Goal: Book appointment/travel/reservation

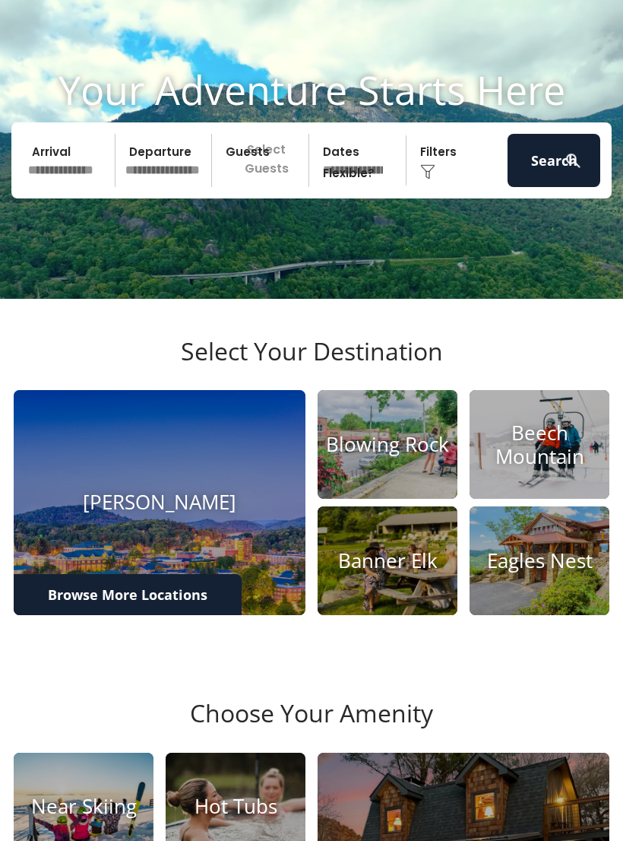
scroll to position [59, 0]
click at [81, 185] on input "text" at bounding box center [69, 160] width 93 height 53
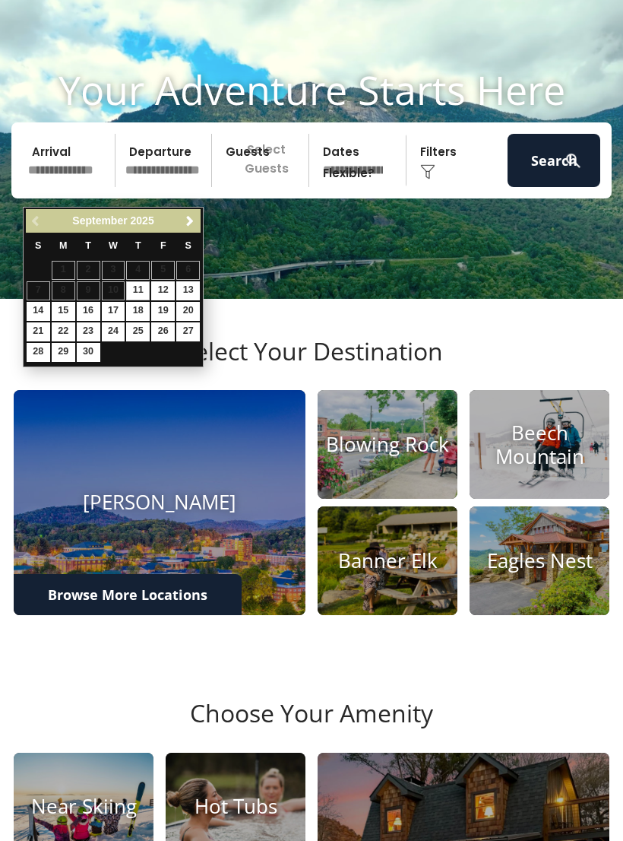
click at [175, 220] on div "[DATE]" at bounding box center [113, 220] width 126 height 19
click at [187, 221] on span "Next" at bounding box center [190, 221] width 12 height 12
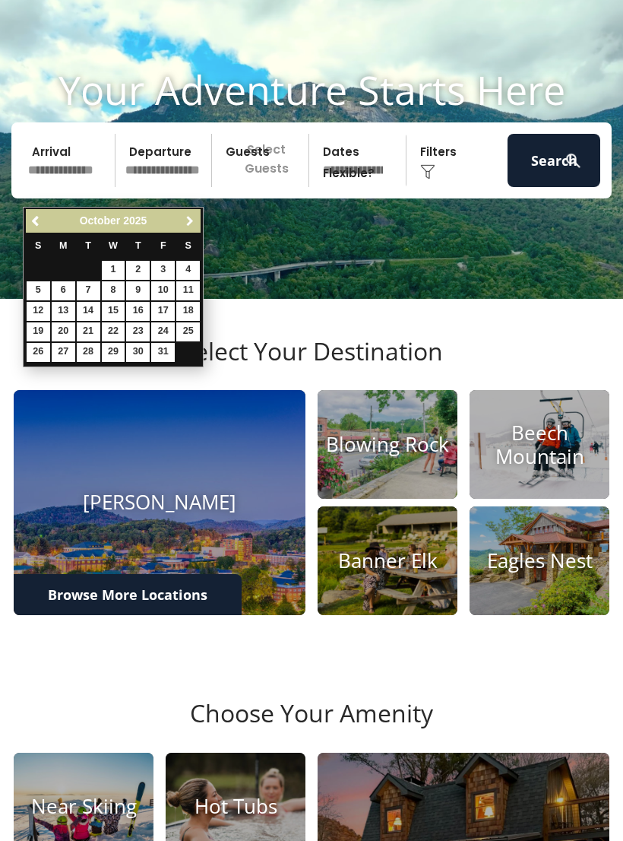
click at [184, 227] on span "Next" at bounding box center [190, 221] width 12 height 12
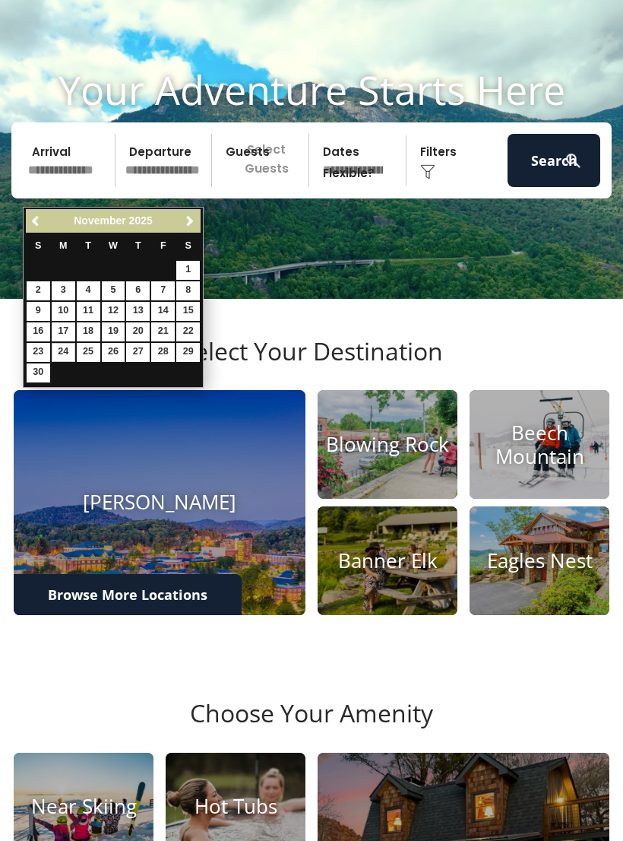
click at [60, 353] on link "24" at bounding box center [64, 352] width 24 height 19
type input "********"
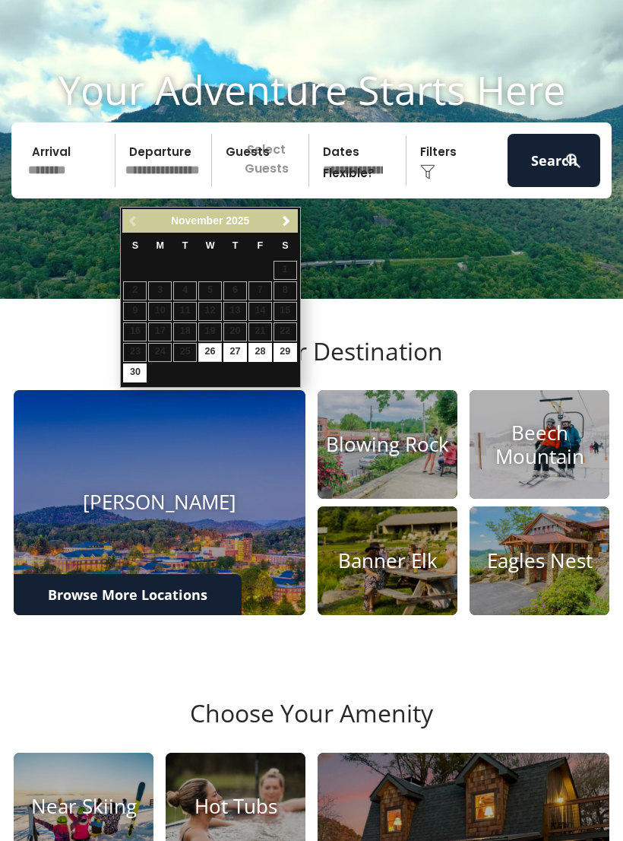
click at [284, 353] on link "29" at bounding box center [286, 352] width 24 height 19
type input "********"
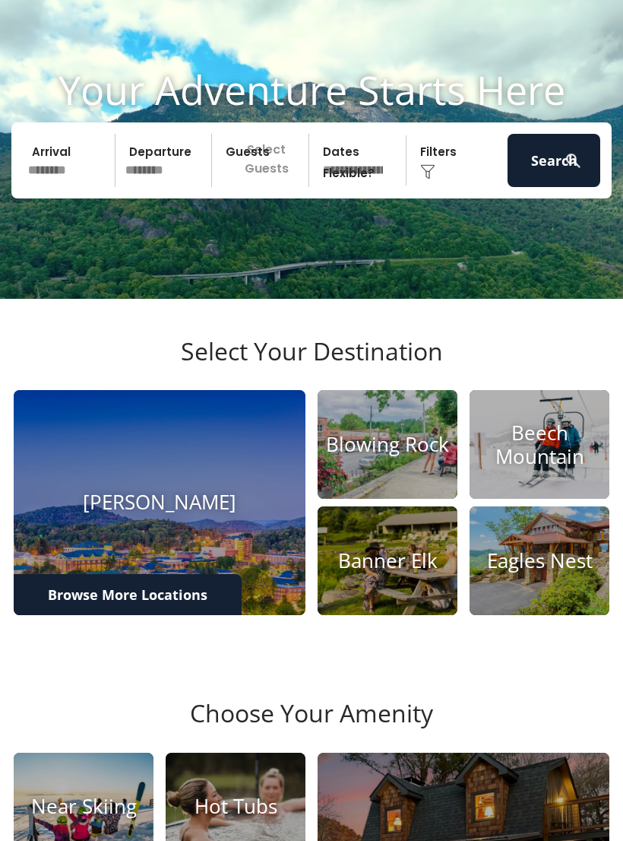
click at [276, 185] on p "Select Guests" at bounding box center [263, 160] width 92 height 53
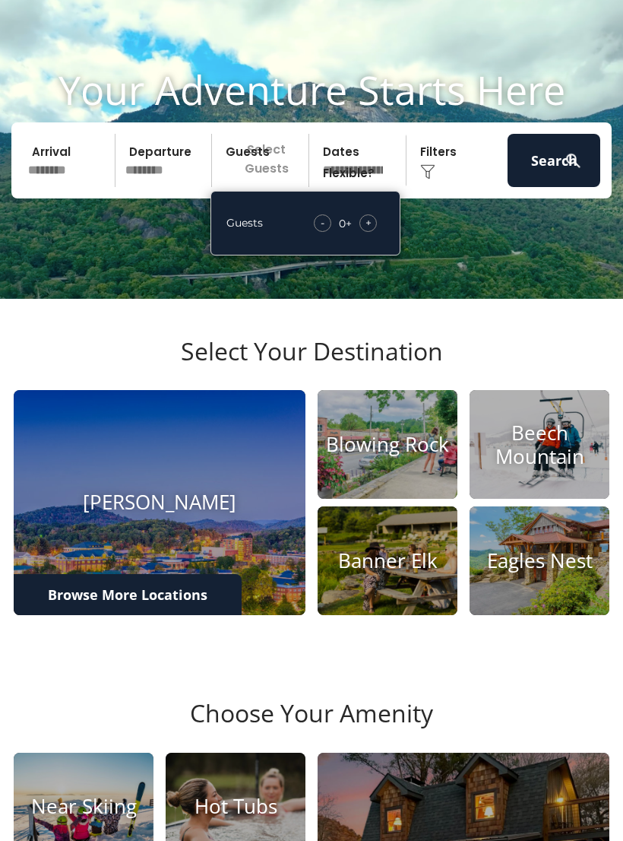
click at [376, 232] on div "- 0 + +" at bounding box center [345, 222] width 78 height 17
click at [367, 230] on span "+" at bounding box center [369, 222] width 6 height 15
click at [363, 232] on div "+" at bounding box center [368, 222] width 17 height 17
click at [364, 232] on div "+" at bounding box center [368, 222] width 17 height 17
click at [370, 230] on span "+" at bounding box center [369, 222] width 6 height 15
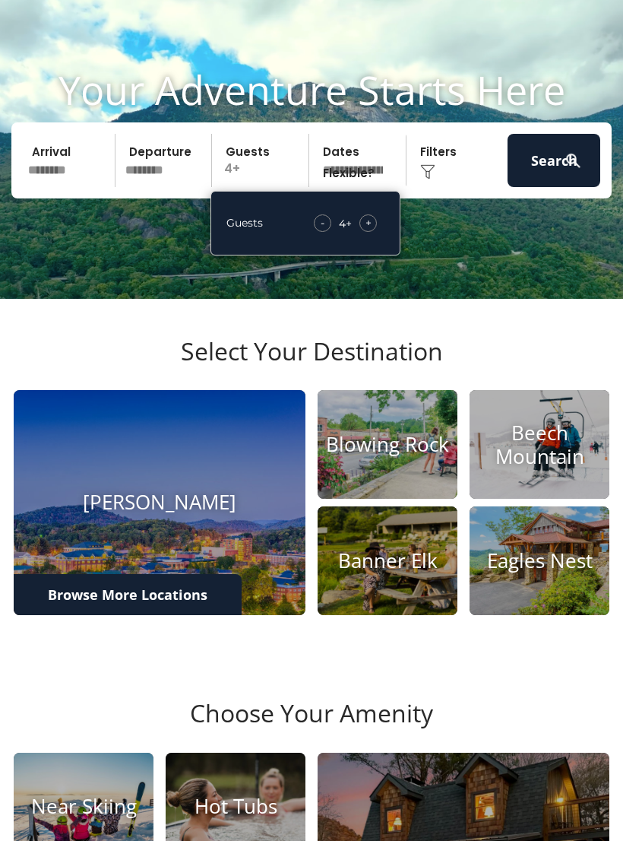
click at [371, 230] on span "+" at bounding box center [369, 222] width 6 height 15
click at [372, 232] on div "+" at bounding box center [368, 222] width 17 height 17
click at [376, 232] on div "+" at bounding box center [368, 222] width 17 height 17
click at [374, 232] on div "+" at bounding box center [368, 222] width 17 height 17
click at [370, 230] on span "+" at bounding box center [369, 222] width 6 height 15
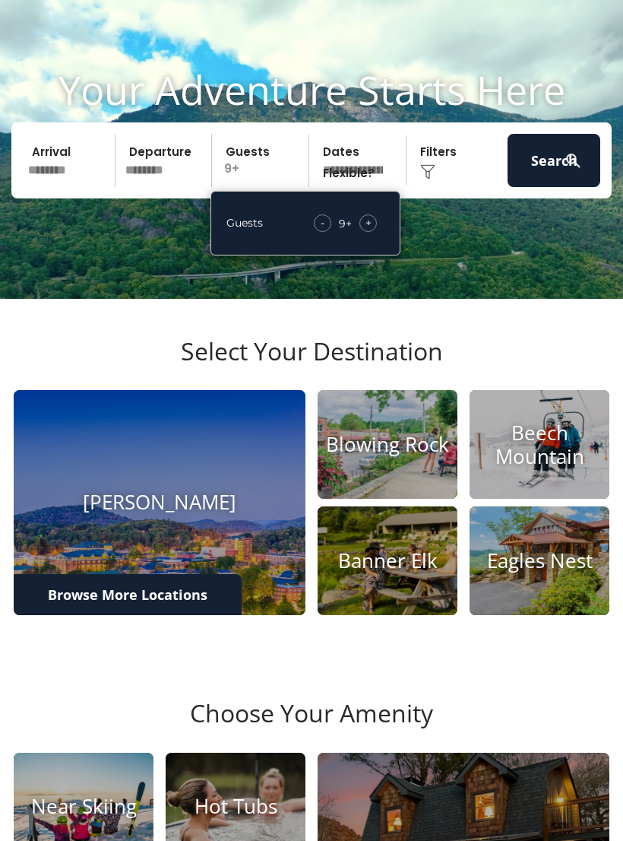
click at [375, 232] on div "+" at bounding box center [368, 222] width 17 height 17
click at [372, 232] on div "+" at bounding box center [368, 222] width 17 height 17
click at [376, 232] on div "- 12 + +" at bounding box center [343, 222] width 81 height 17
click at [372, 232] on div "+" at bounding box center [368, 222] width 17 height 17
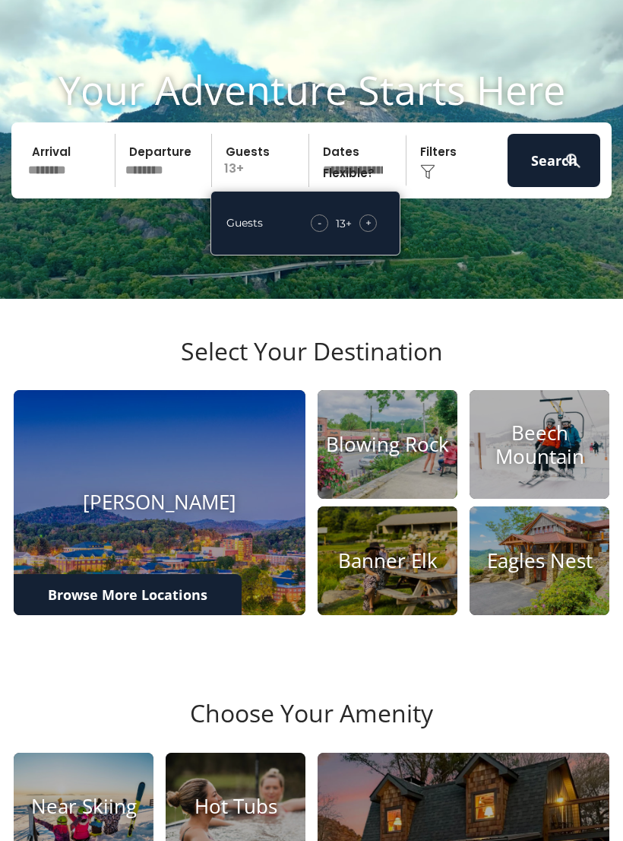
click at [375, 232] on div "+" at bounding box center [368, 222] width 17 height 17
click at [376, 232] on div "- 14 + +" at bounding box center [344, 222] width 82 height 17
click at [370, 230] on span "+" at bounding box center [369, 222] width 6 height 15
click at [353, 176] on select "**********" at bounding box center [360, 160] width 92 height 53
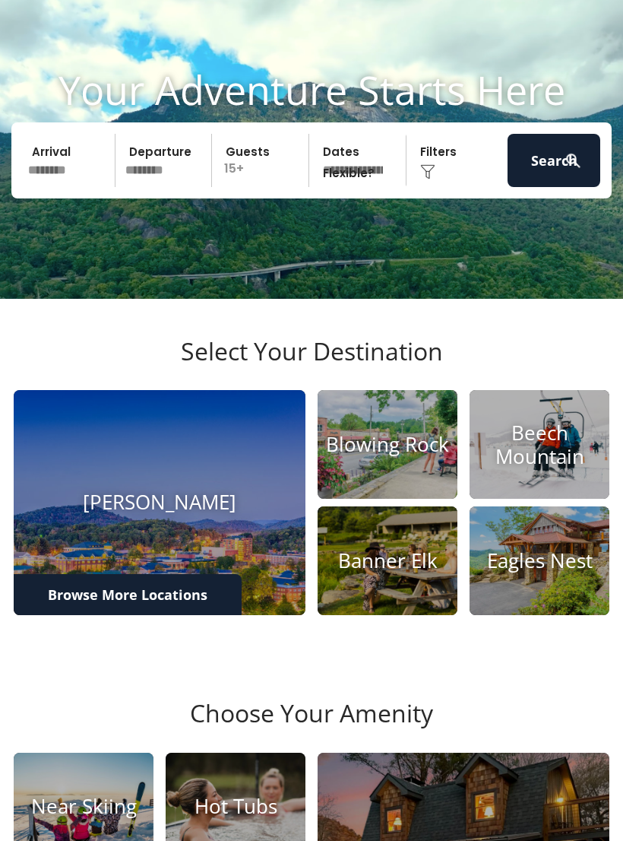
select select "*"
click at [551, 187] on button "Search" at bounding box center [554, 160] width 93 height 53
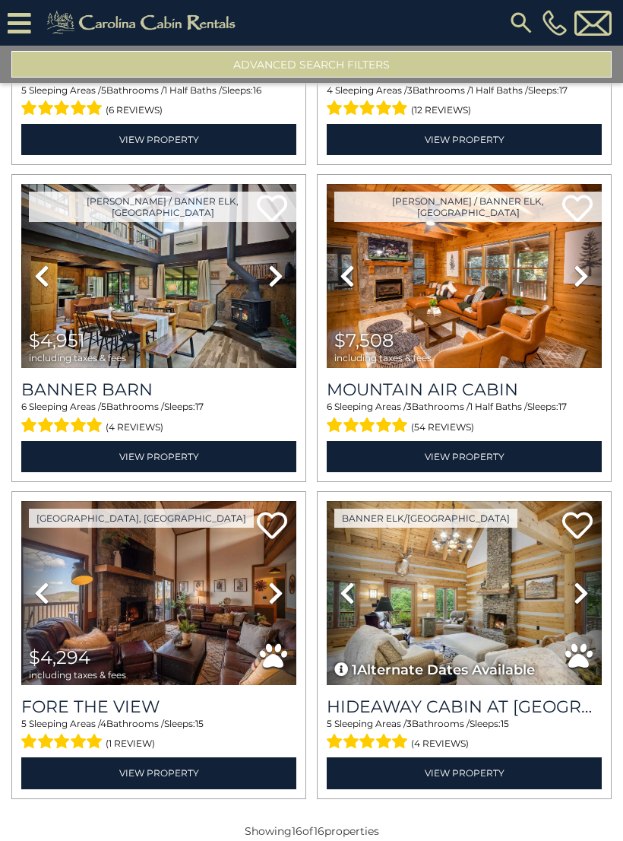
scroll to position [1858, 0]
